Goal: Information Seeking & Learning: Learn about a topic

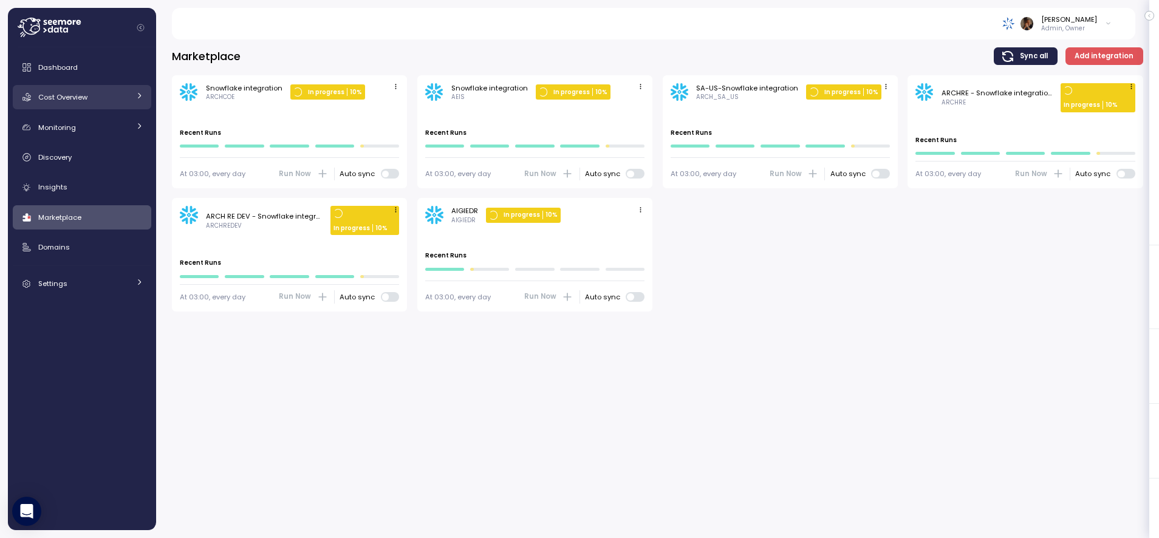
click at [91, 100] on div "Cost Overview" at bounding box center [83, 97] width 91 height 12
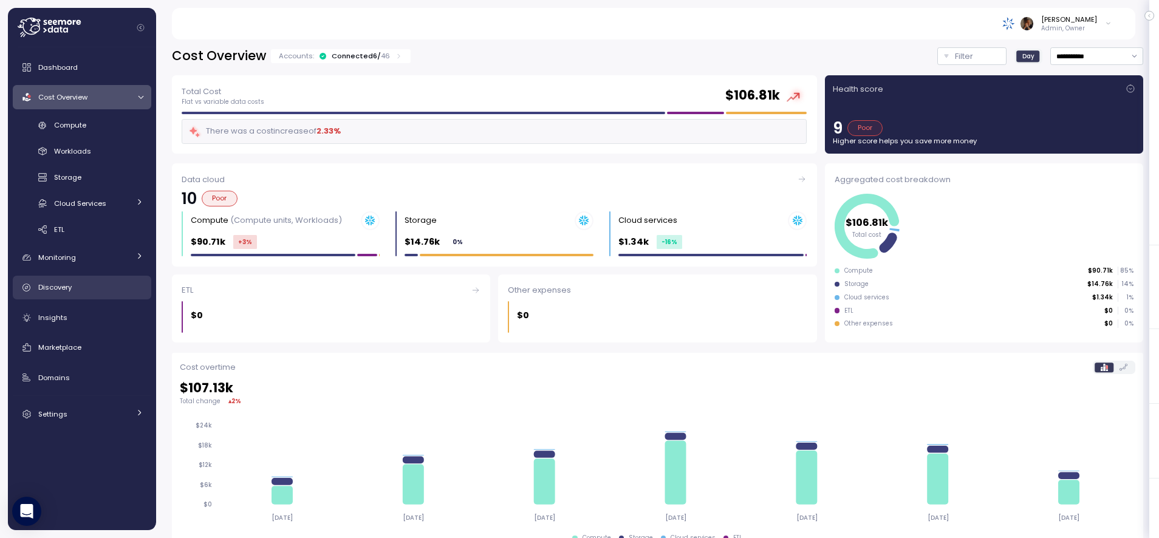
click at [77, 286] on div "Discovery" at bounding box center [90, 287] width 105 height 12
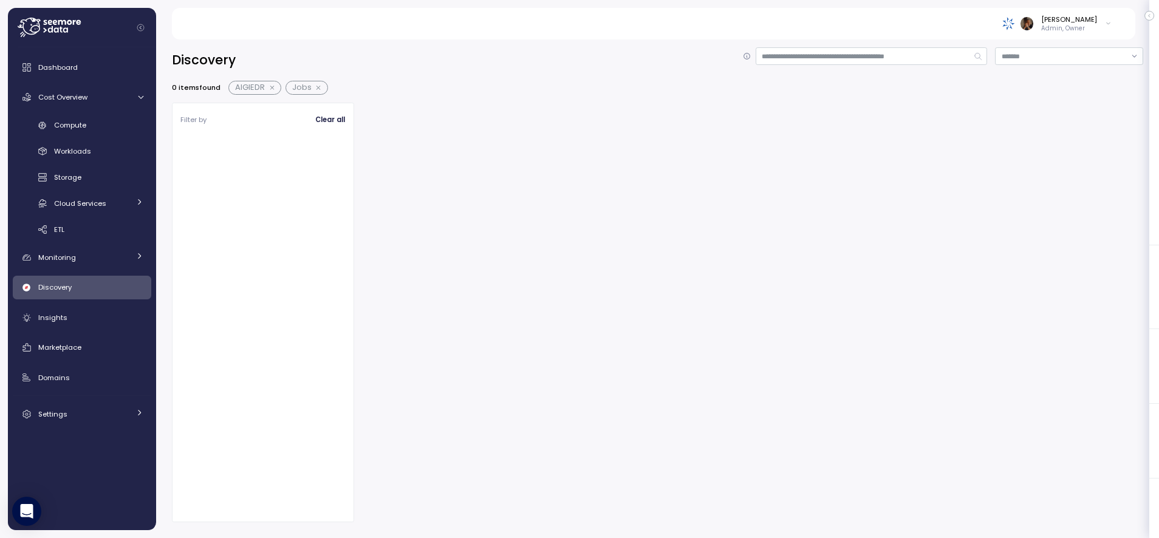
click at [319, 88] on button "button" at bounding box center [320, 88] width 16 height 10
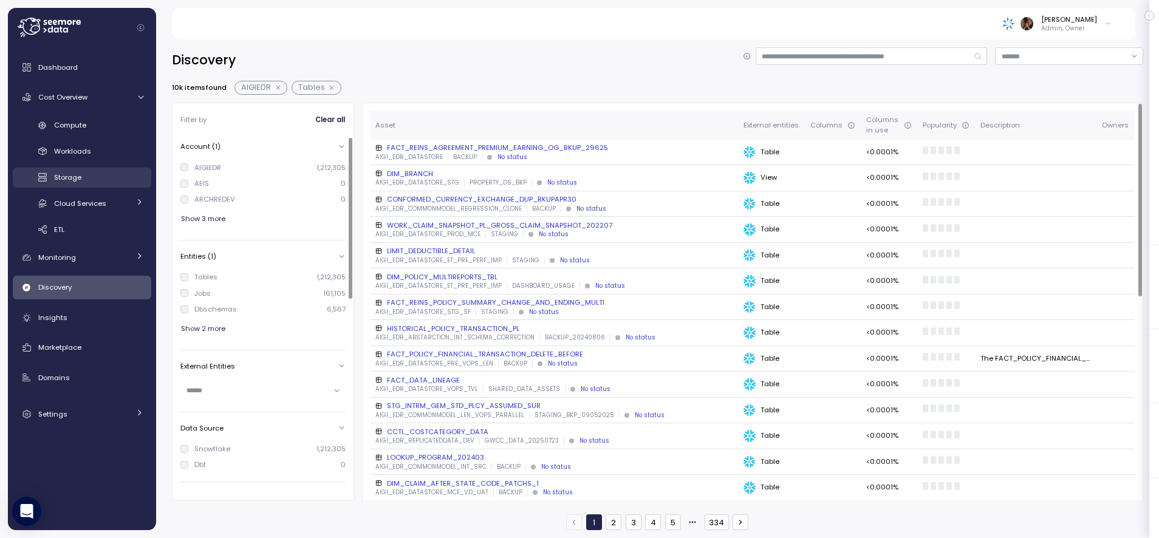
click at [76, 177] on span "Storage" at bounding box center [67, 177] width 27 height 10
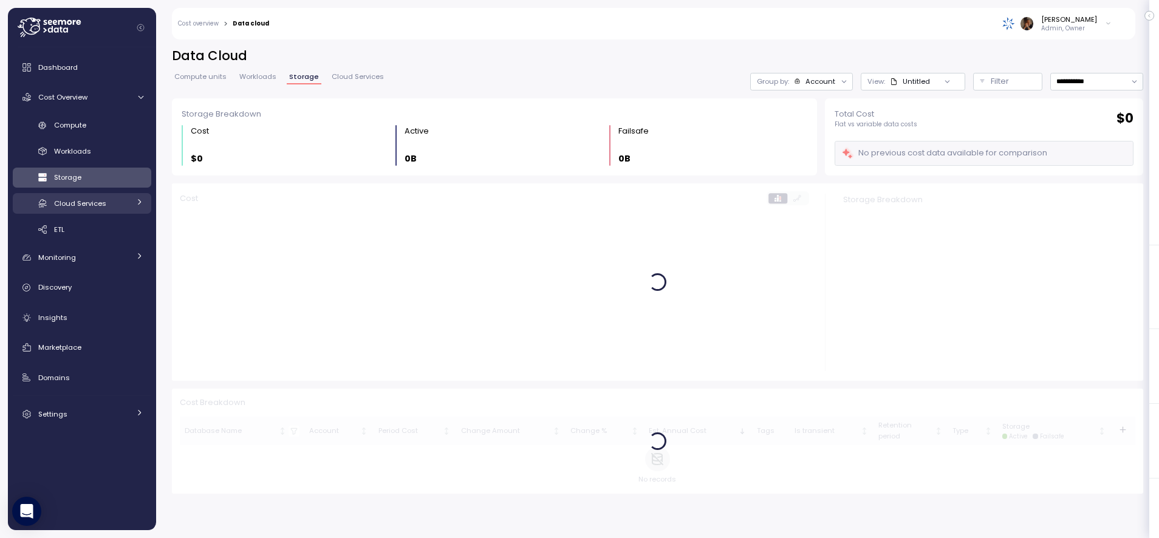
click at [104, 194] on link "Cloud Services" at bounding box center [82, 203] width 138 height 20
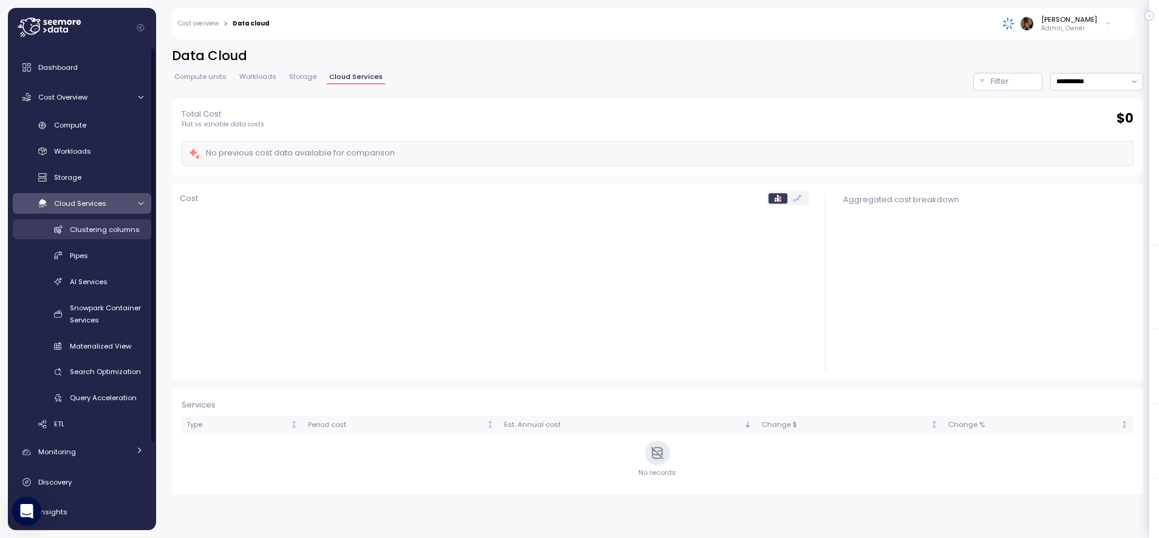
click at [98, 226] on span "Clustering columns" at bounding box center [105, 230] width 70 height 10
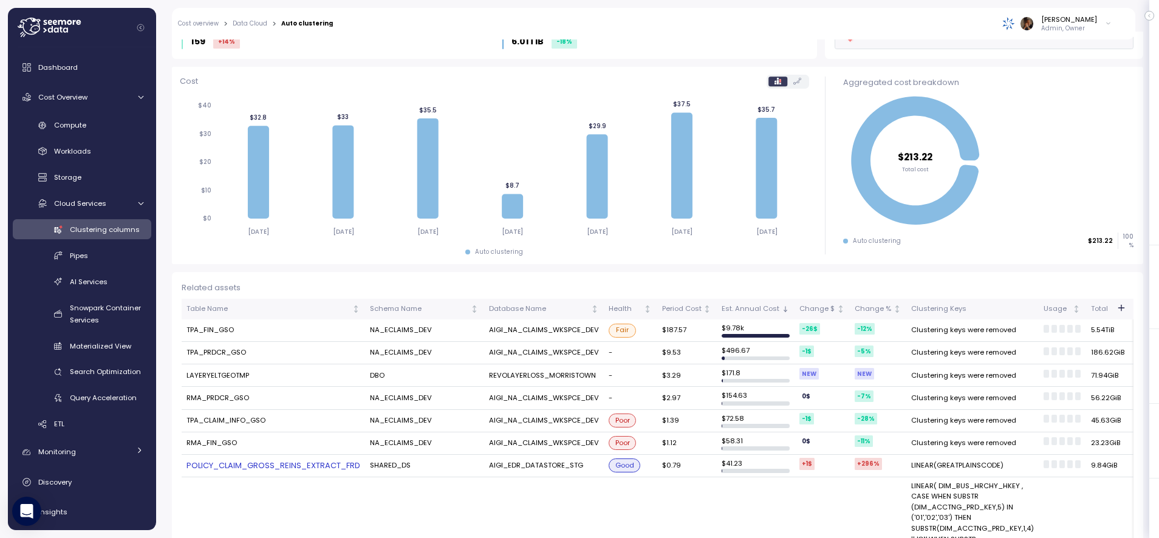
scroll to position [98, 0]
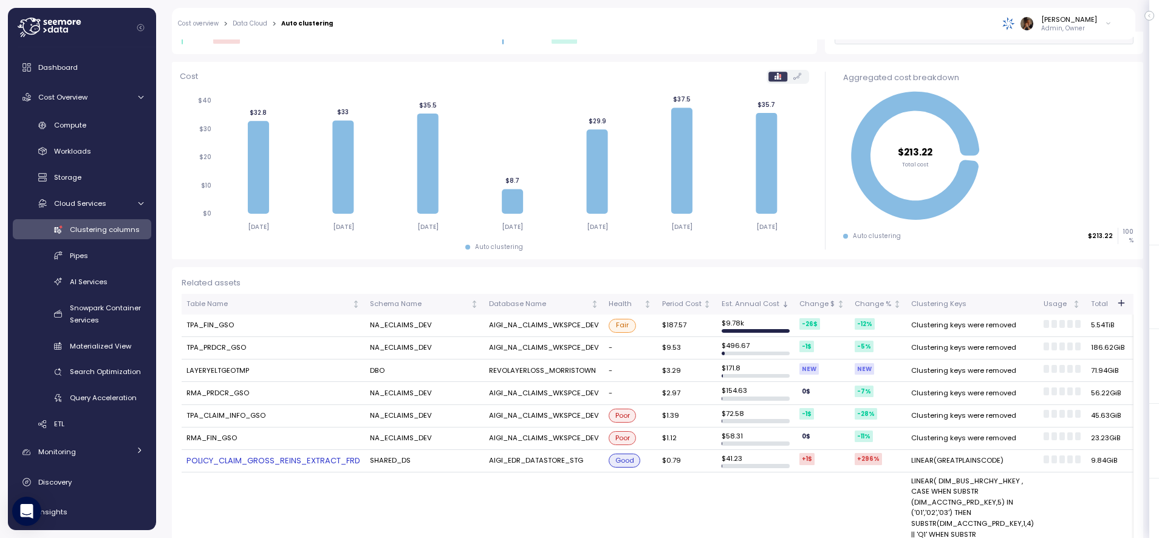
click at [224, 322] on td "TPA_FIN_GSO" at bounding box center [273, 326] width 183 height 22
click at [217, 371] on td "LAYERYELTGEOTMP" at bounding box center [273, 371] width 183 height 22
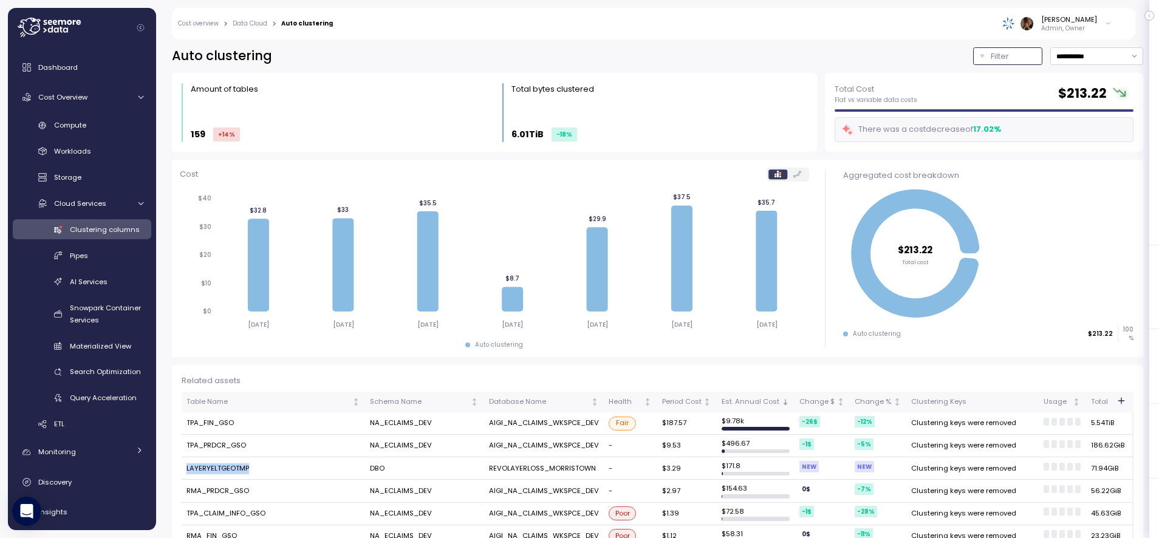
click at [988, 58] on button "Filter" at bounding box center [1007, 56] width 69 height 18
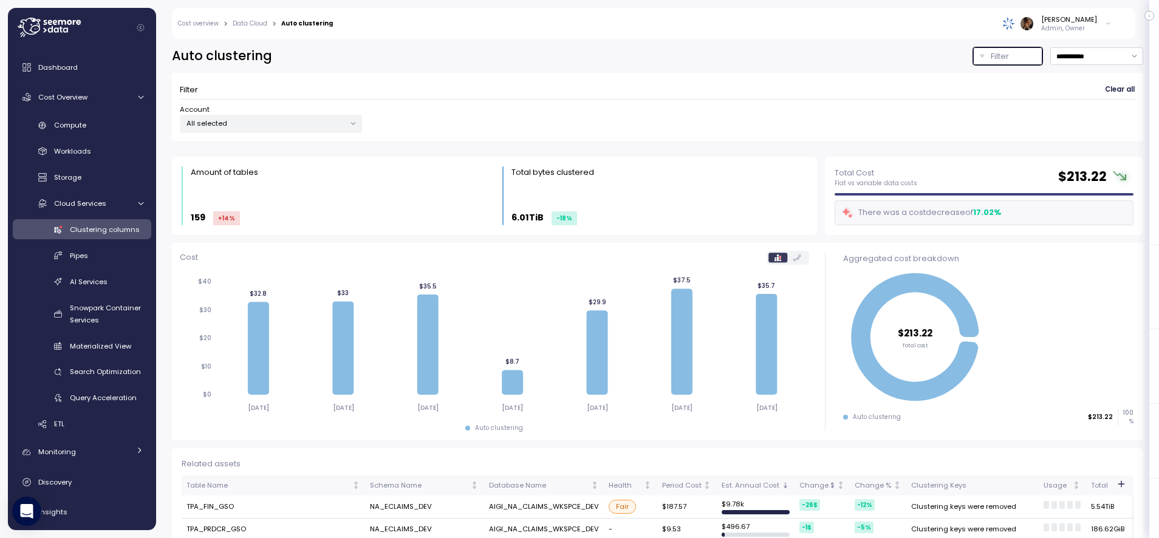
click at [320, 124] on p "All selected" at bounding box center [265, 123] width 159 height 10
click at [309, 210] on span "only" at bounding box center [306, 209] width 14 height 13
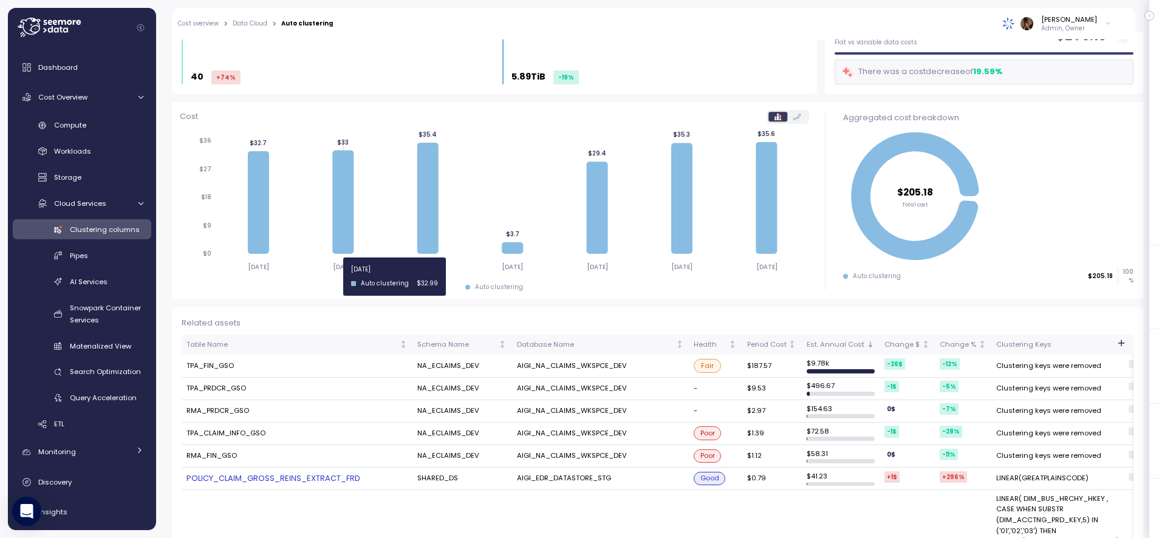
scroll to position [309, 0]
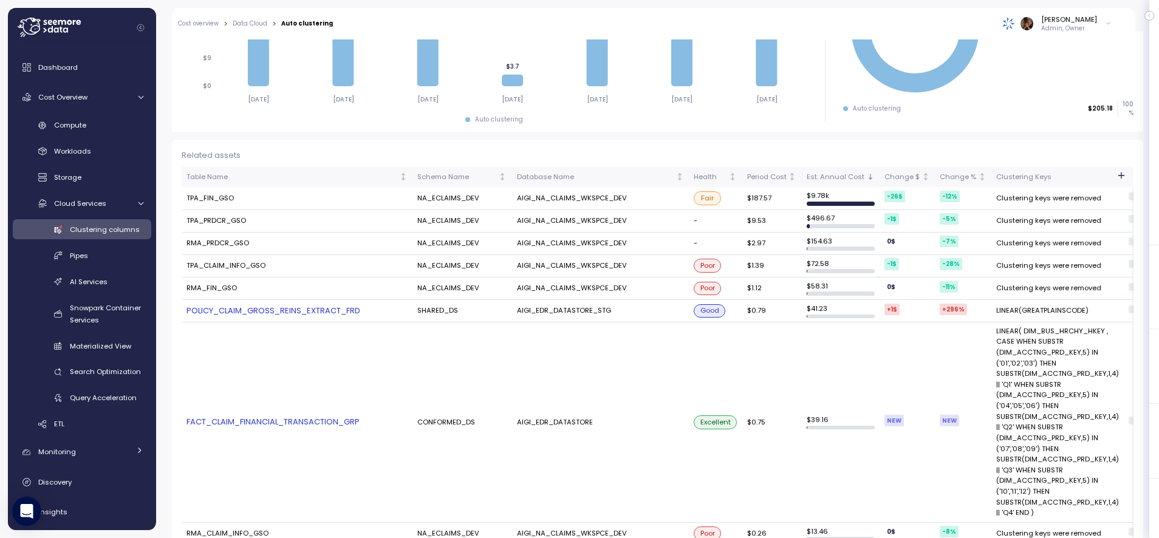
click at [281, 305] on link "POLICY_CLAIM_GROSS_REINS_EXTRACT_FRD" at bounding box center [296, 311] width 221 height 12
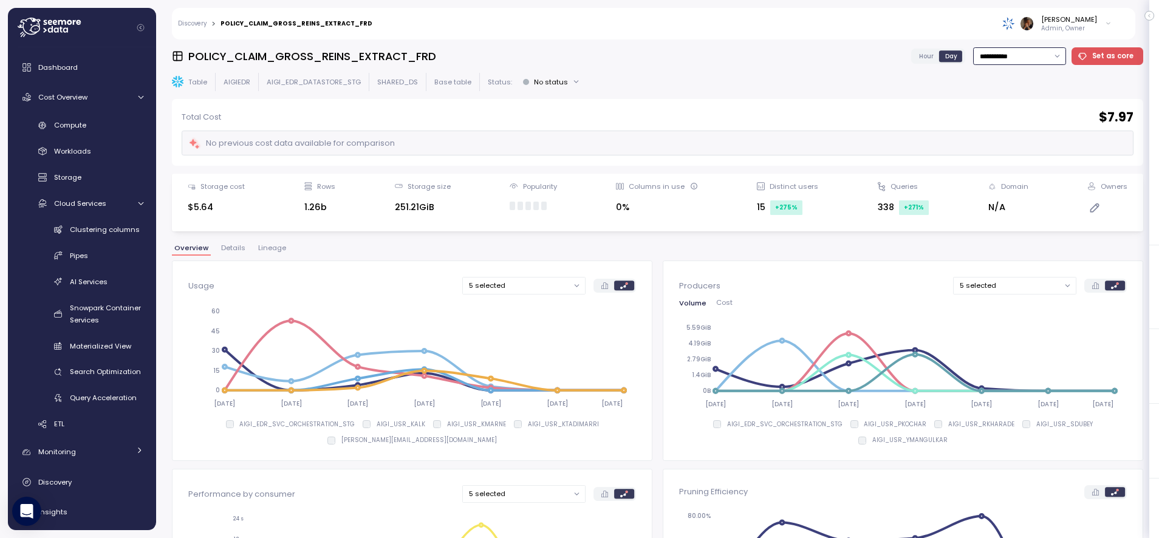
click at [1022, 57] on input "**********" at bounding box center [1019, 56] width 93 height 18
click at [1024, 145] on div "Last 30 days" at bounding box center [1018, 144] width 45 height 10
type input "**********"
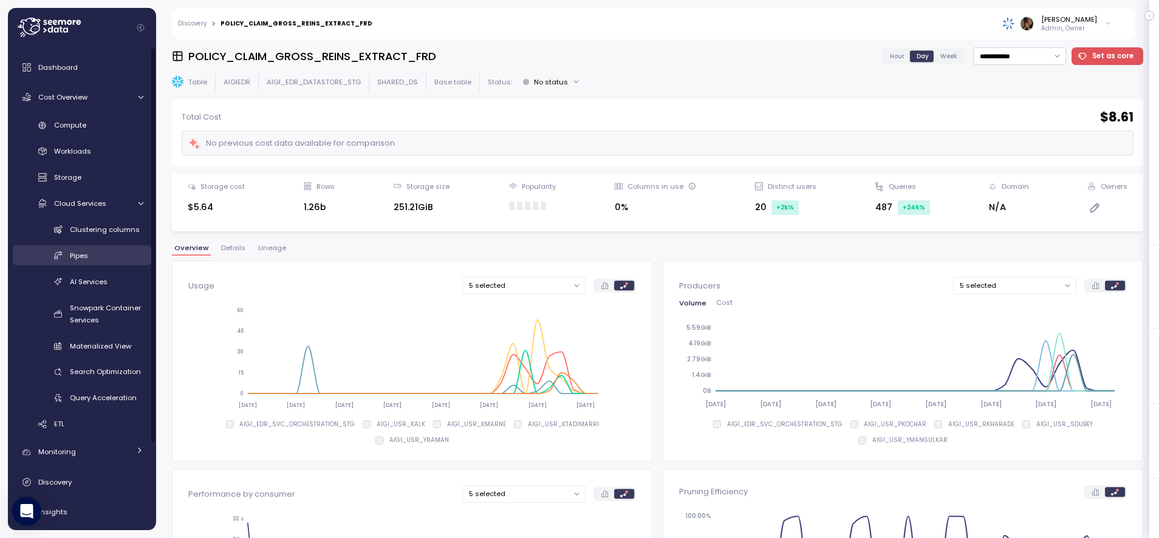
click at [89, 256] on div "Pipes" at bounding box center [106, 256] width 73 height 12
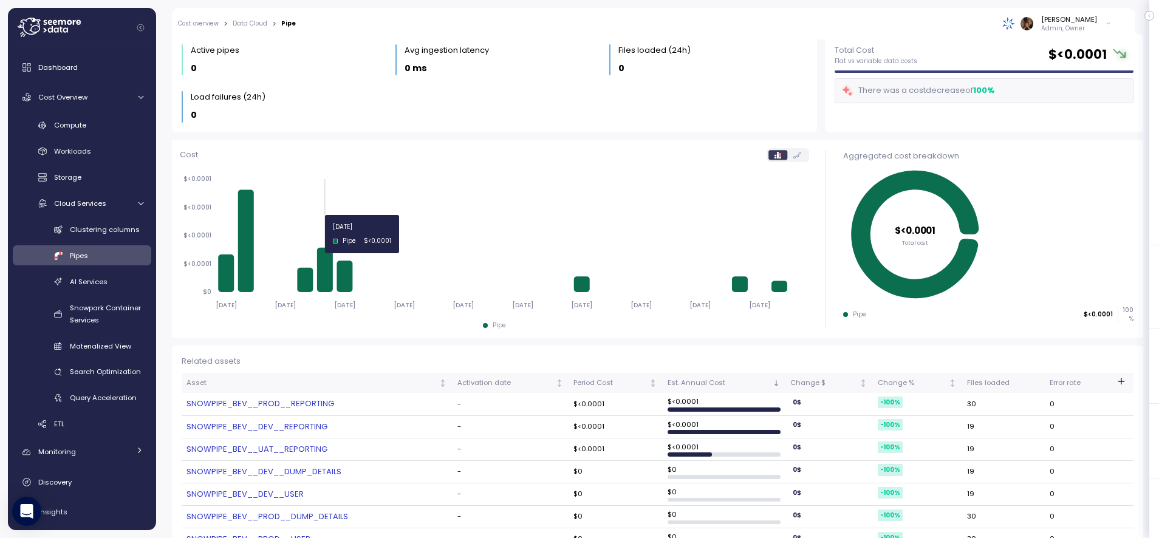
scroll to position [114, 0]
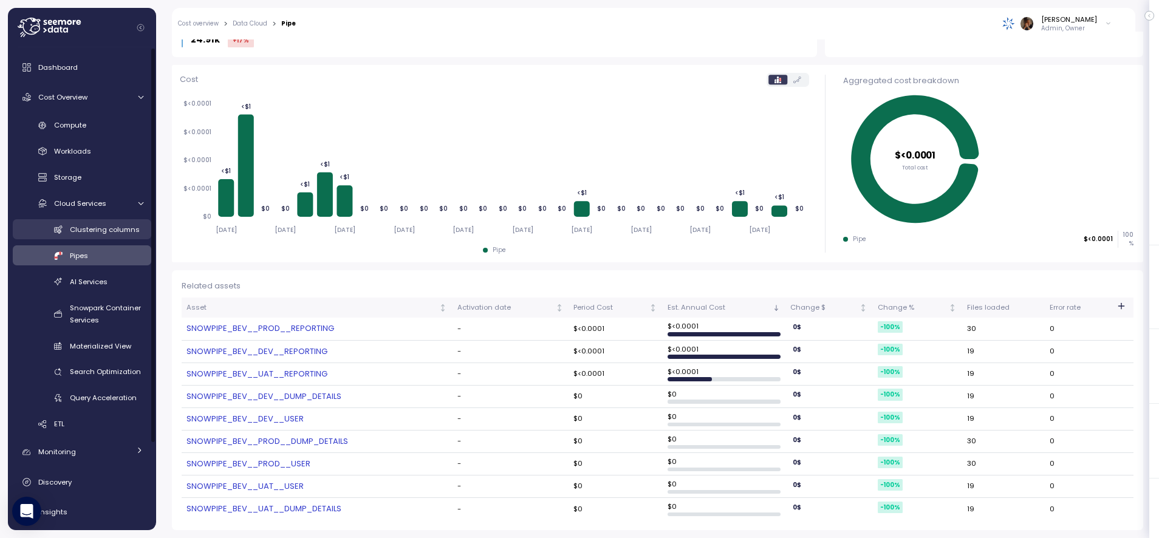
click at [80, 234] on span "Clustering columns" at bounding box center [105, 230] width 70 height 10
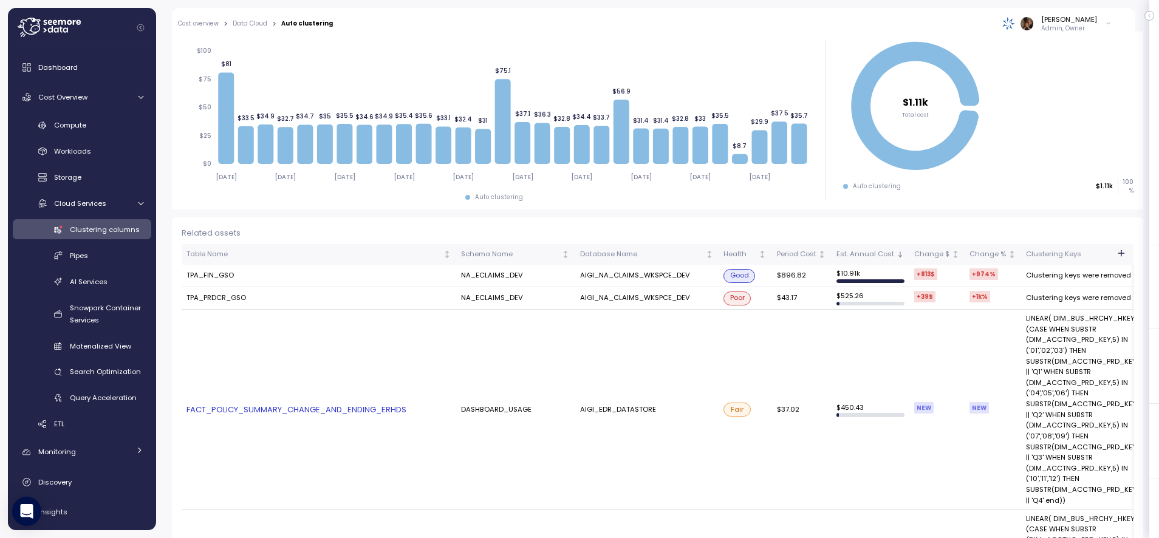
scroll to position [162, 0]
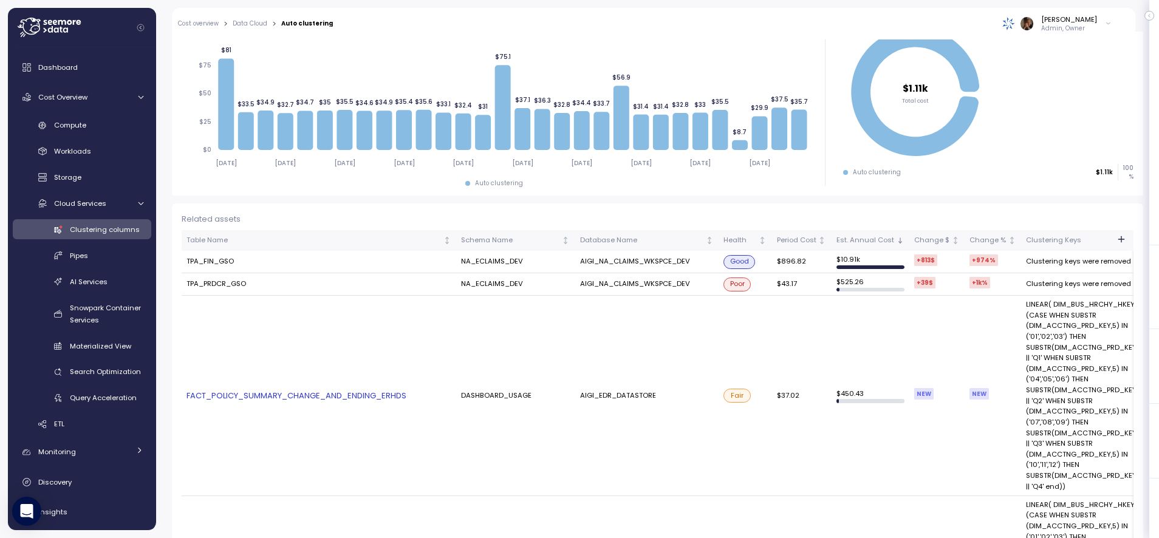
click at [378, 395] on link "FACT_POLICY_SUMMARY_CHANGE_AND_ENDING_ERHDS" at bounding box center [318, 396] width 265 height 12
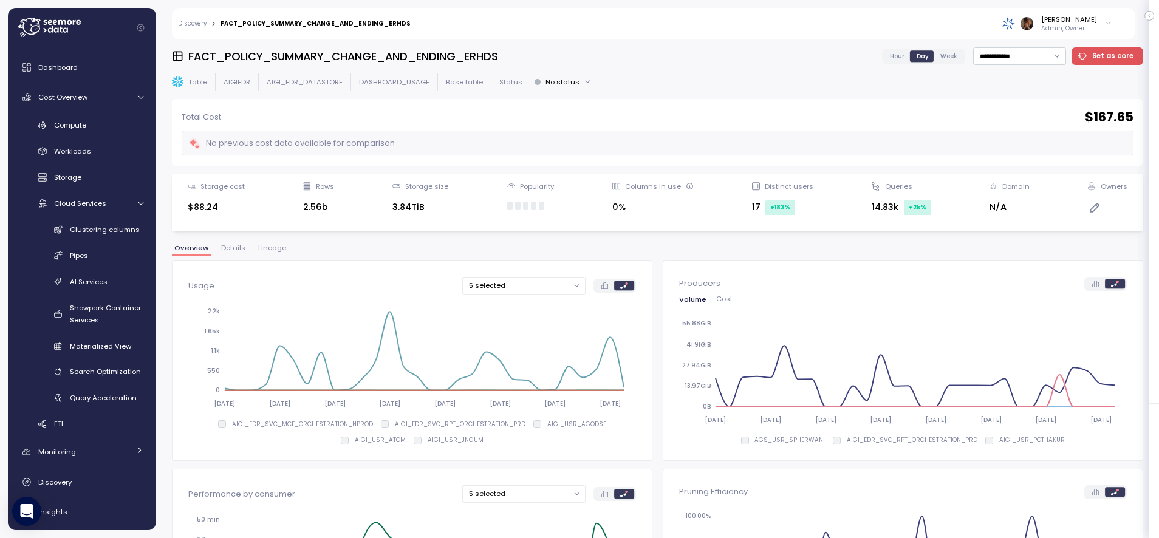
click at [902, 55] on span "Hour" at bounding box center [897, 56] width 15 height 9
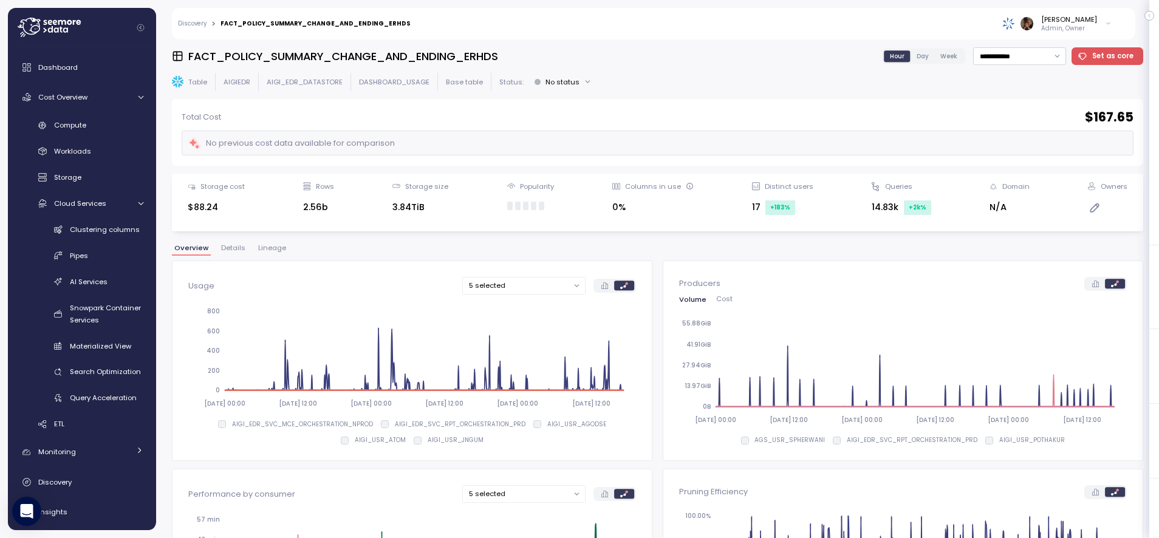
click at [929, 58] on span "Day" at bounding box center [922, 56] width 12 height 9
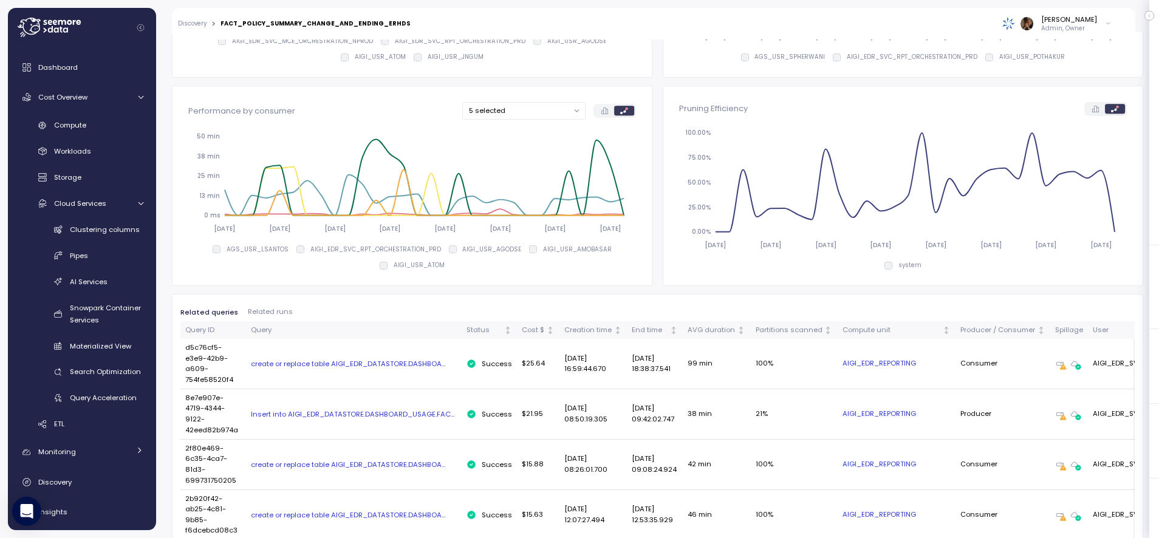
scroll to position [446, 0]
